Goal: Information Seeking & Learning: Learn about a topic

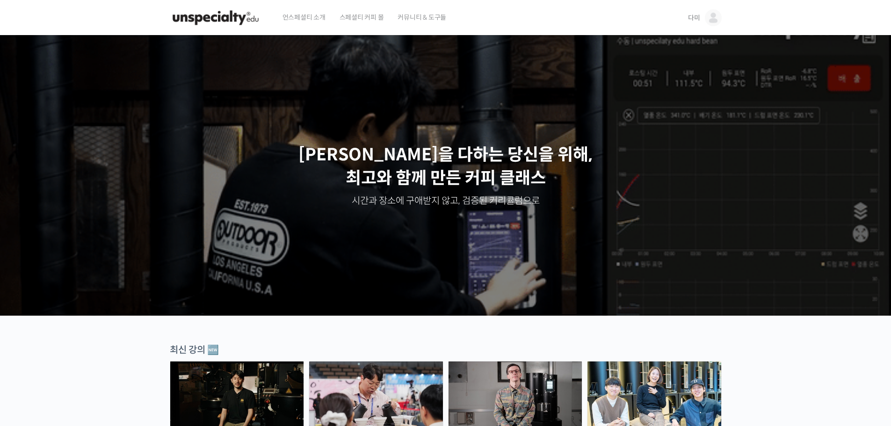
click at [707, 22] on img at bounding box center [713, 17] width 17 height 17
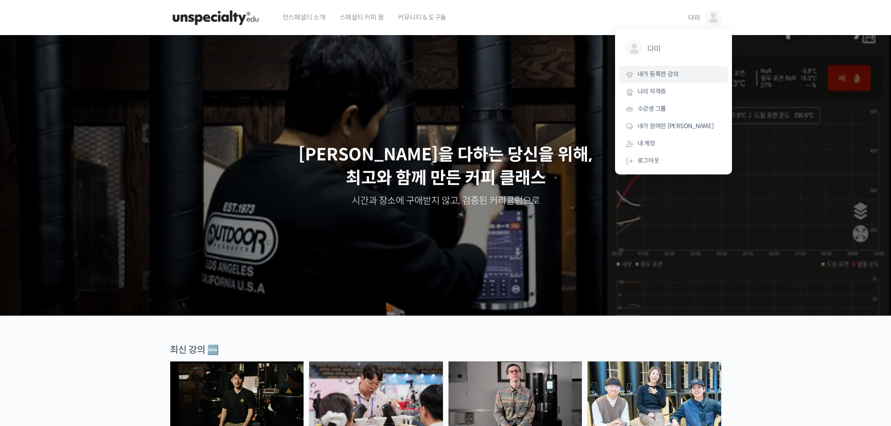
click at [658, 79] on link "내가 등록한 강의" at bounding box center [673, 74] width 109 height 17
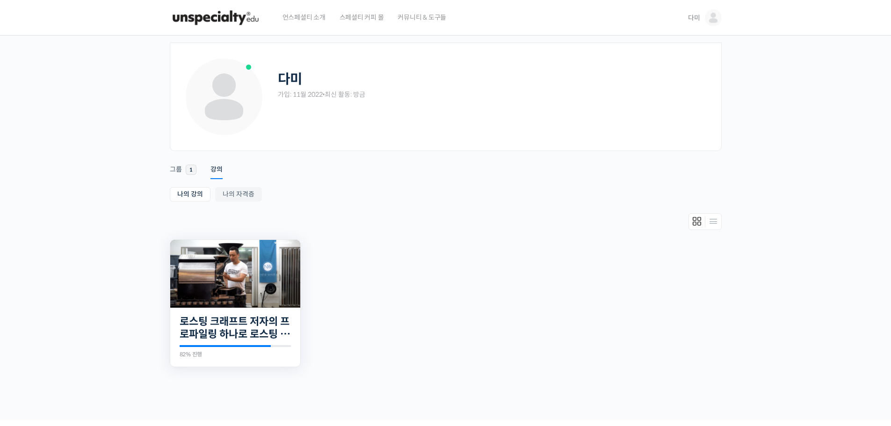
click at [248, 261] on img at bounding box center [235, 273] width 130 height 73
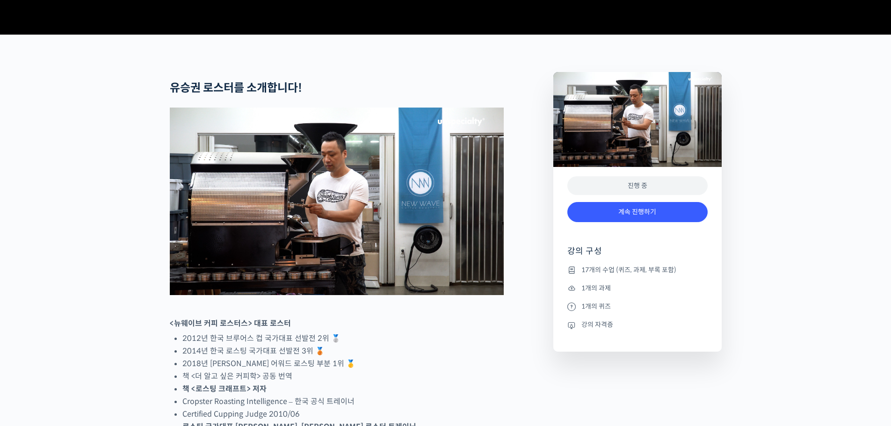
scroll to position [374, 0]
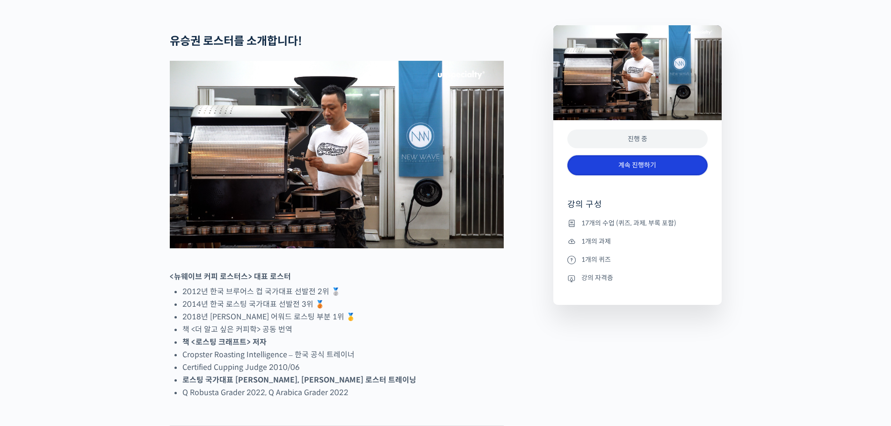
click at [598, 175] on link "계속 진행하기" at bounding box center [638, 165] width 140 height 20
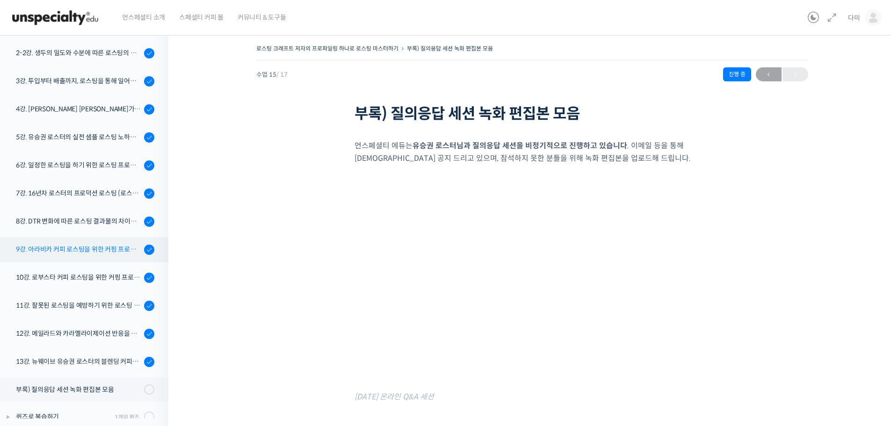
scroll to position [169, 0]
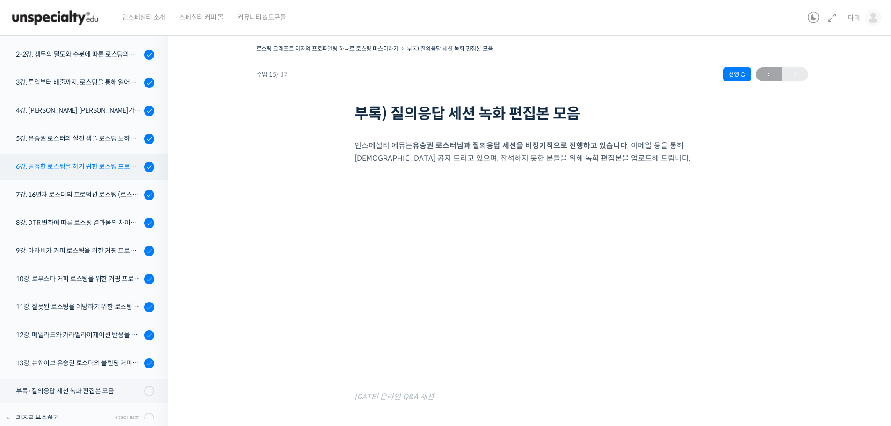
click at [89, 172] on link "6강. 일정한 로스팅을 하기 위한 로스팅 프로파일링 노하우" at bounding box center [81, 166] width 173 height 25
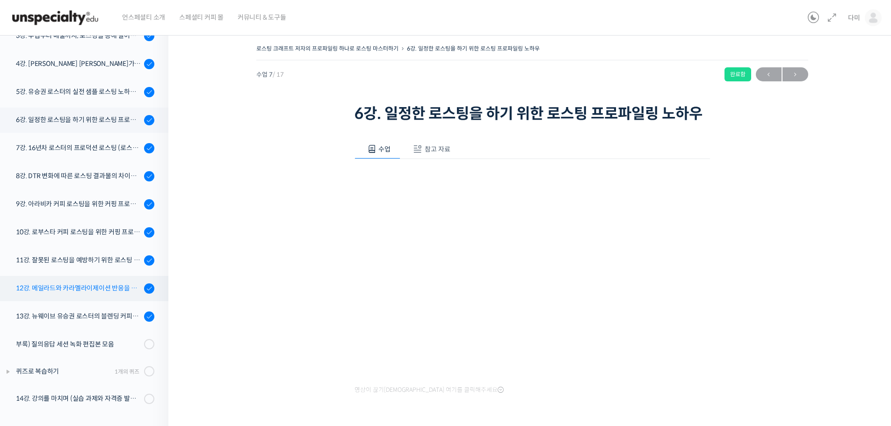
click at [89, 297] on link "12강. 메일라드와 카라멜라이제이션 반응을 알아보고 실전 로스팅에 적용하기" at bounding box center [81, 288] width 173 height 25
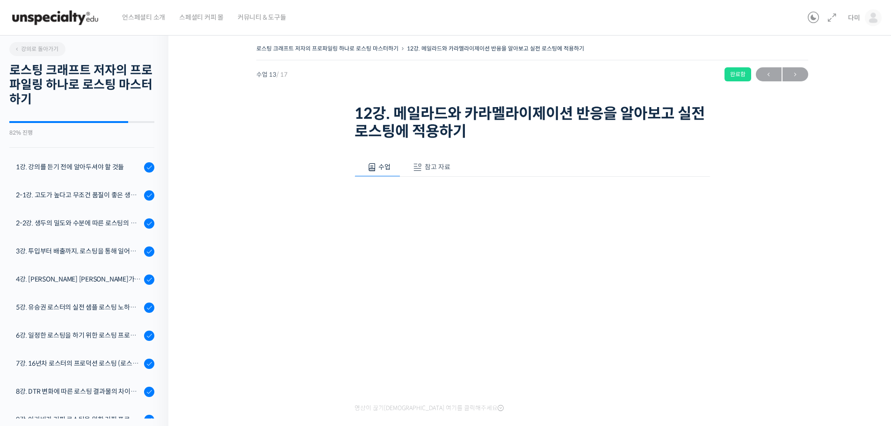
scroll to position [216, 0]
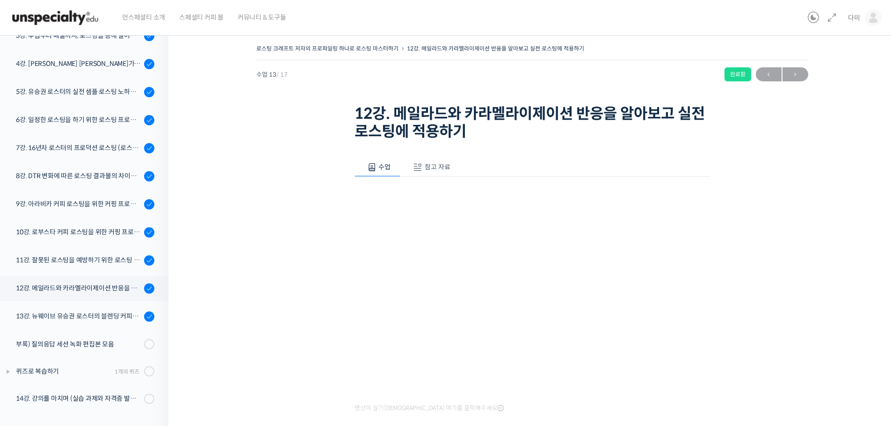
click at [446, 167] on span "참고 자료" at bounding box center [438, 167] width 26 height 8
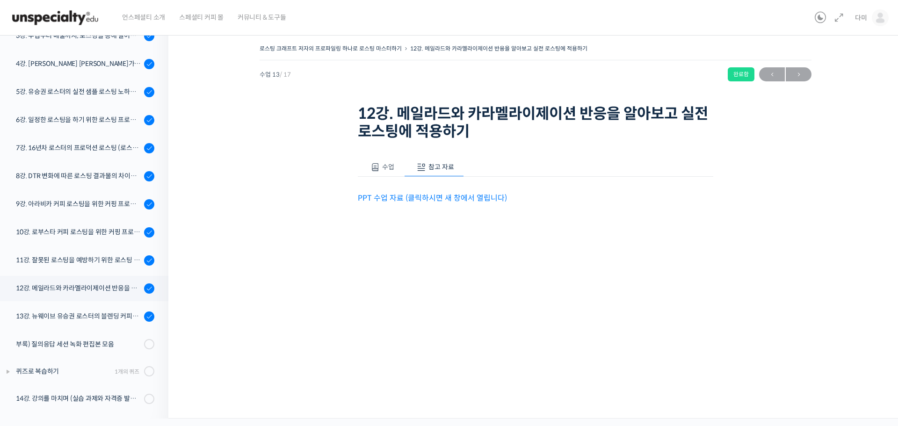
click at [446, 195] on link "PPT 수업 자료 (클릭하시면 새 창에서 열립니다)" at bounding box center [432, 198] width 149 height 10
click at [106, 255] on div "11강. 잘못된 로스팅을 예방하기 위한 로스팅 디팩트 파헤치기 (언더, 칩핑, 베이크, 스코칭)" at bounding box center [78, 260] width 125 height 10
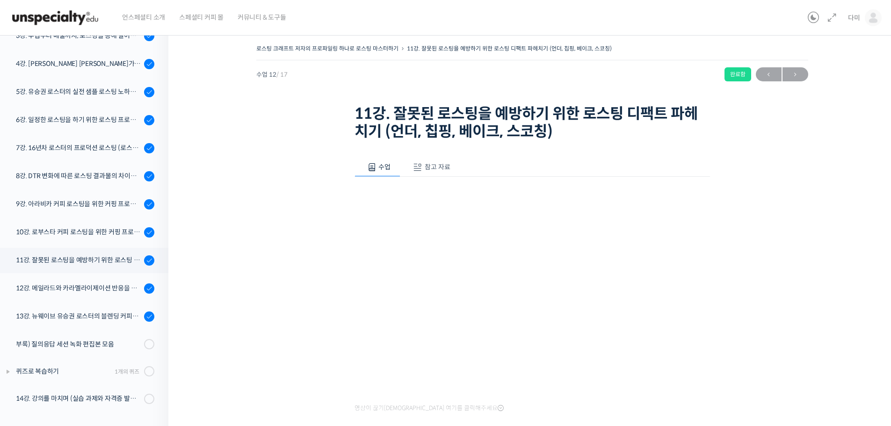
click at [433, 166] on span "참고 자료" at bounding box center [438, 167] width 26 height 8
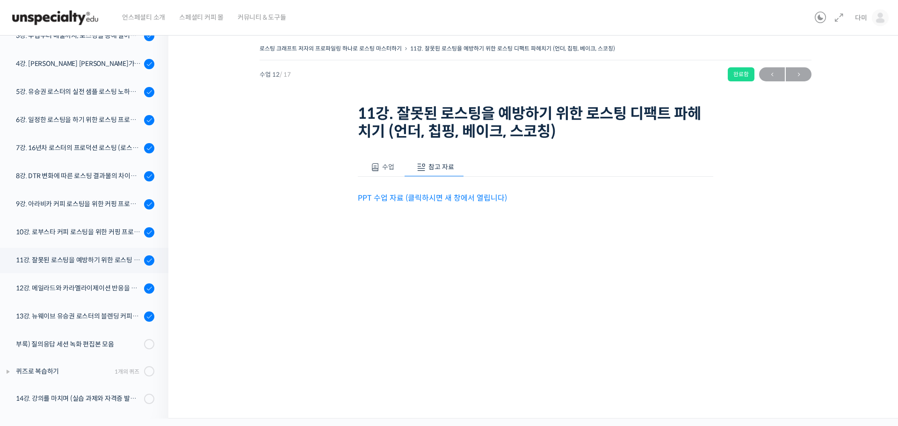
click at [429, 197] on link "PPT 수업 자료 (클릭하시면 새 창에서 열립니다)" at bounding box center [432, 198] width 149 height 10
click at [83, 312] on div "13강. 뉴웨이브 유승권 로스터의 블렌딩 커피를 디자인 노하우" at bounding box center [78, 316] width 125 height 10
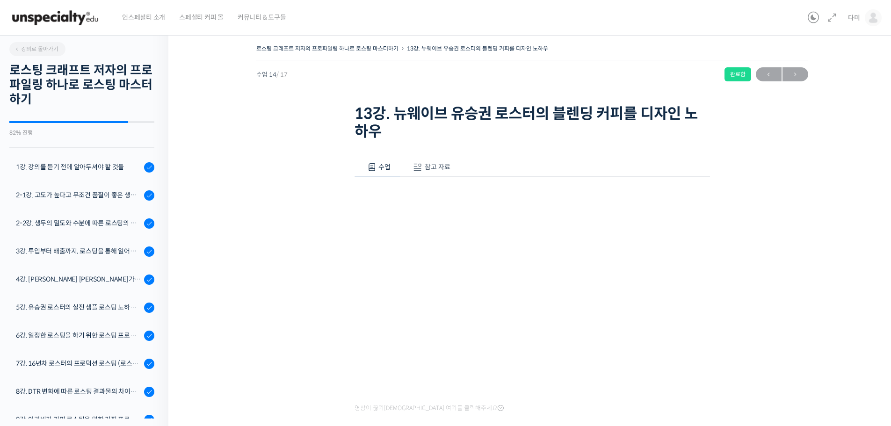
scroll to position [216, 0]
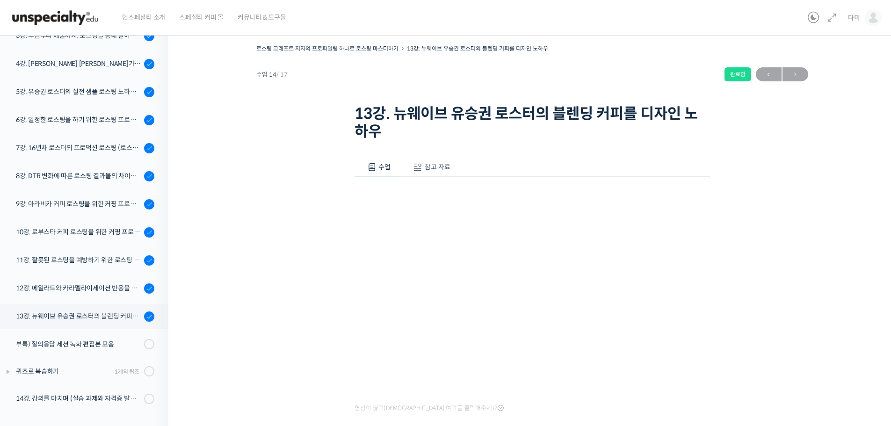
click at [426, 165] on span "참고 자료" at bounding box center [438, 167] width 26 height 8
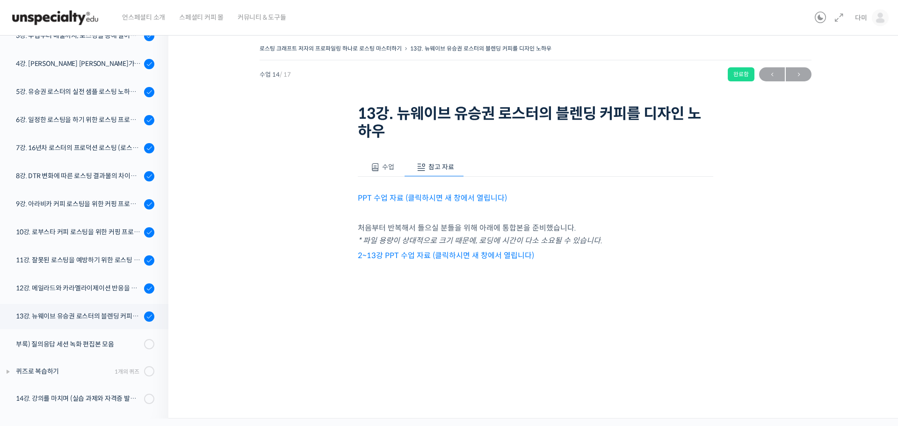
click at [431, 195] on link "PPT 수업 자료 (클릭하시면 새 창에서 열립니다)" at bounding box center [432, 198] width 149 height 10
click at [93, 226] on link "10강. 로부스타 커피 로스팅을 위한 커핑 프로토콜과 샘플 로스팅" at bounding box center [81, 232] width 173 height 25
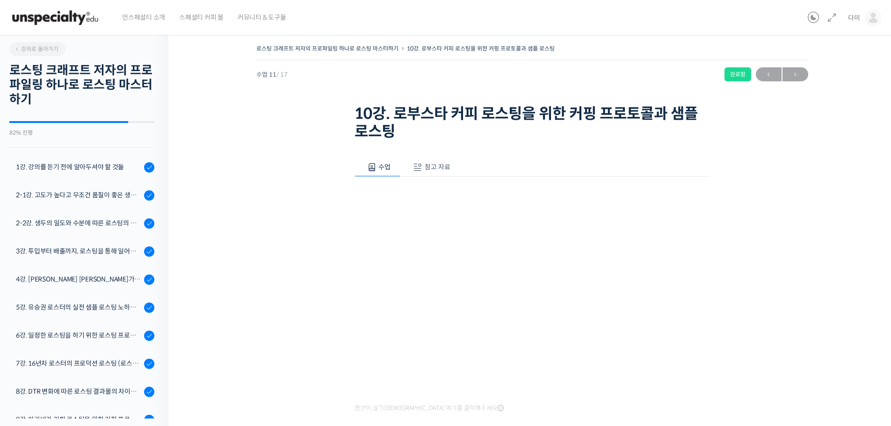
scroll to position [216, 0]
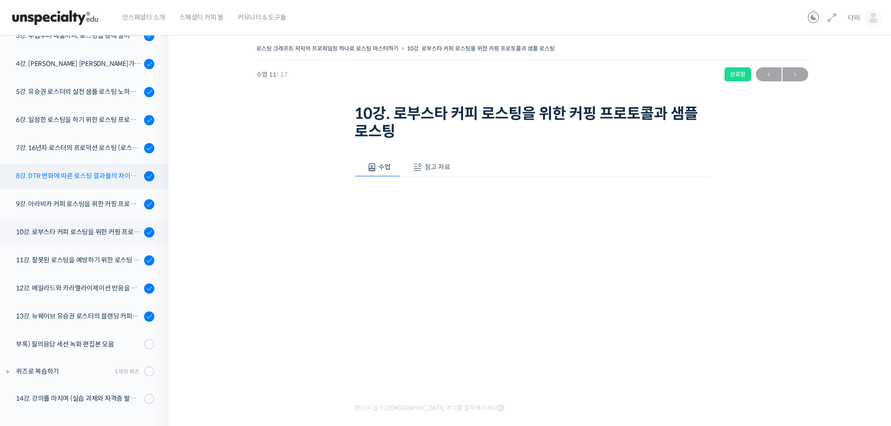
click at [72, 176] on div "8강. DTR 변화에 따른 로스팅 결과물의 차이를 알아보고 실전에 적용하자" at bounding box center [78, 176] width 125 height 10
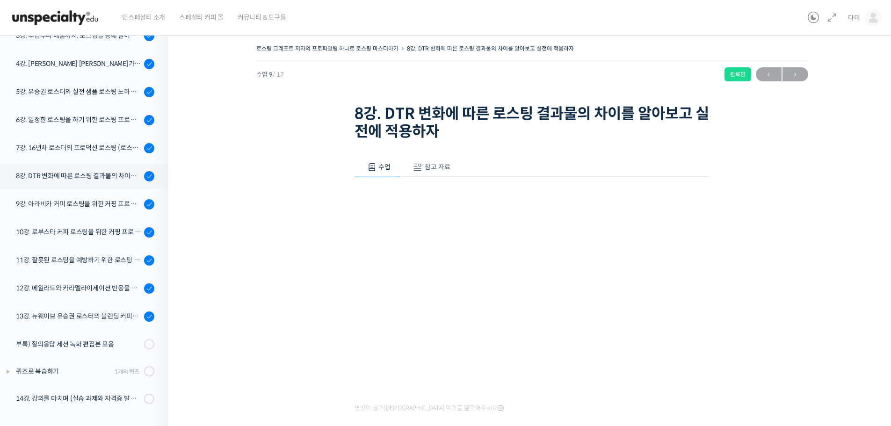
click at [425, 164] on span "참고 자료" at bounding box center [438, 167] width 26 height 8
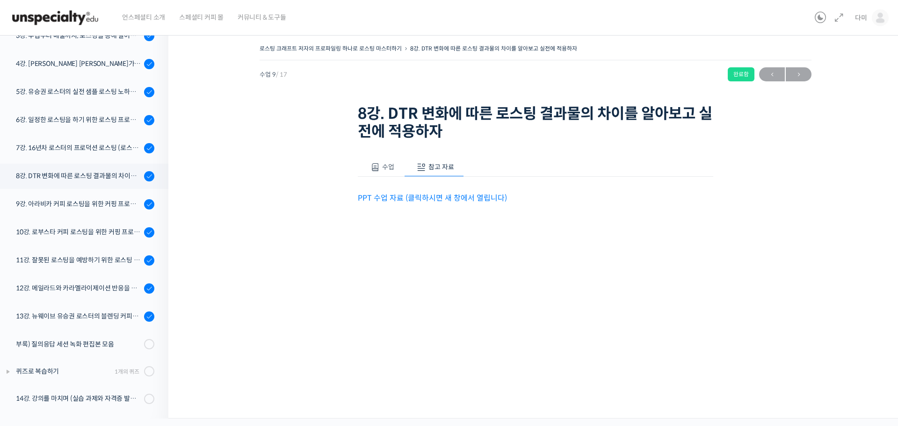
click at [445, 193] on link "PPT 수업 자료 (클릭하시면 새 창에서 열립니다)" at bounding box center [432, 198] width 149 height 10
